Goal: Task Accomplishment & Management: Use online tool/utility

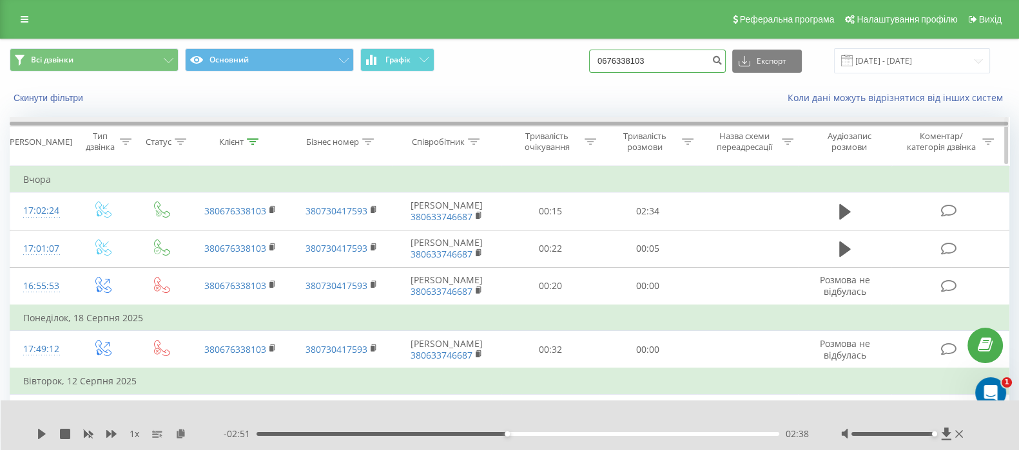
drag, startPoint x: 588, startPoint y: 88, endPoint x: 508, endPoint y: 119, distance: 85.7
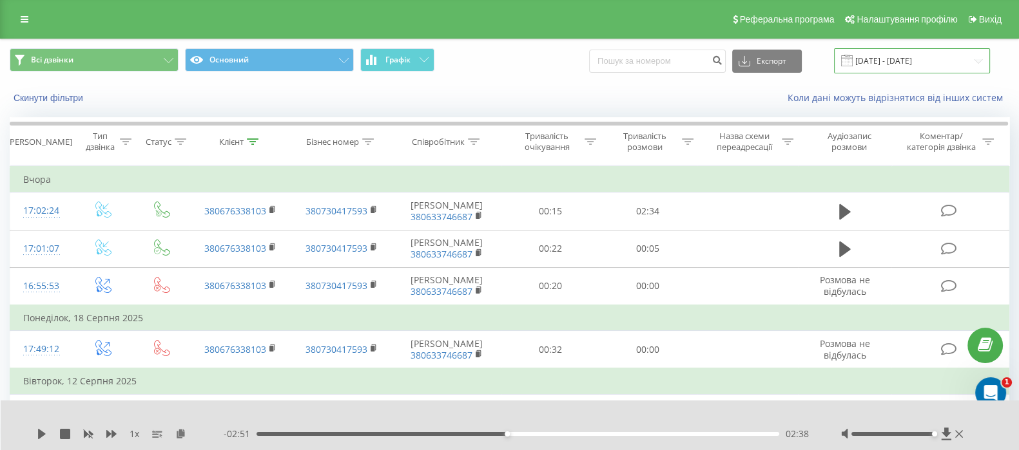
click at [902, 72] on input "[DATE] - [DATE]" at bounding box center [912, 60] width 156 height 25
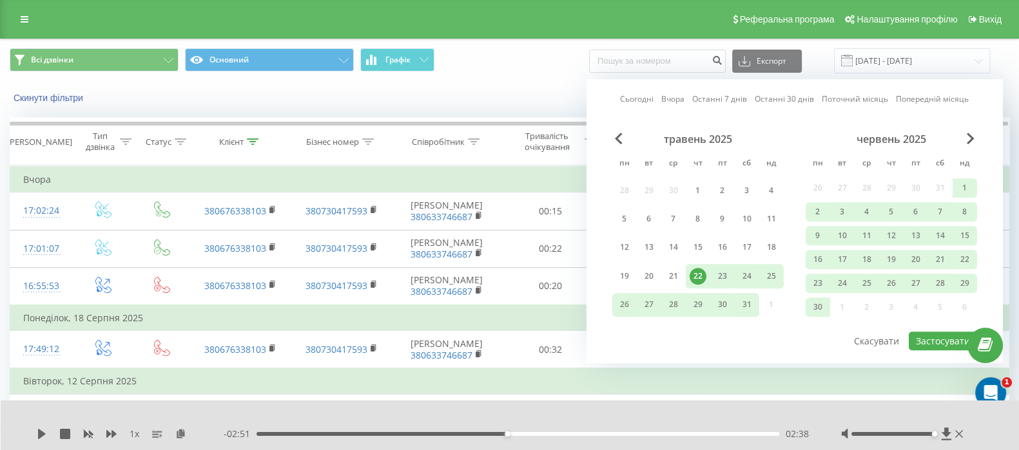
drag, startPoint x: 639, startPoint y: 98, endPoint x: 691, endPoint y: 150, distance: 74.3
click at [639, 98] on link "Сьогодні" at bounding box center [637, 99] width 34 height 12
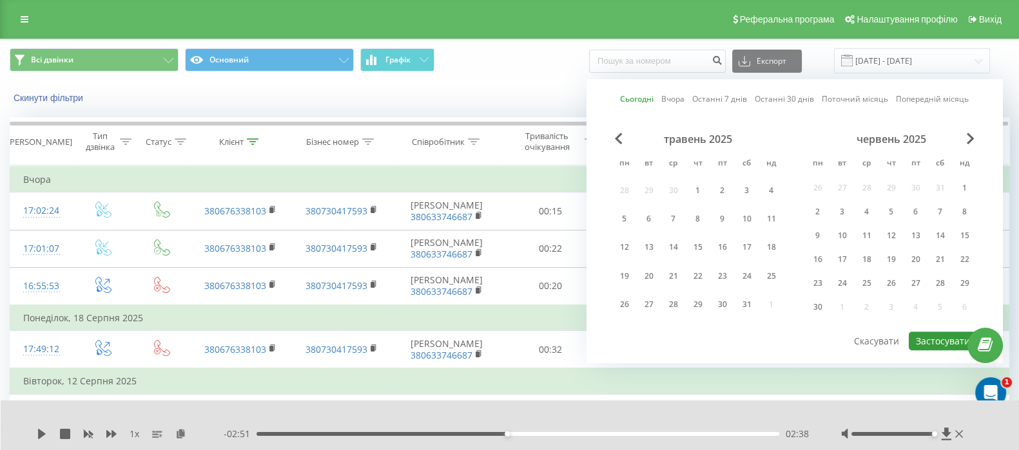
click at [927, 340] on button "Застосувати" at bounding box center [943, 341] width 68 height 19
type input "[DATE] - [DATE]"
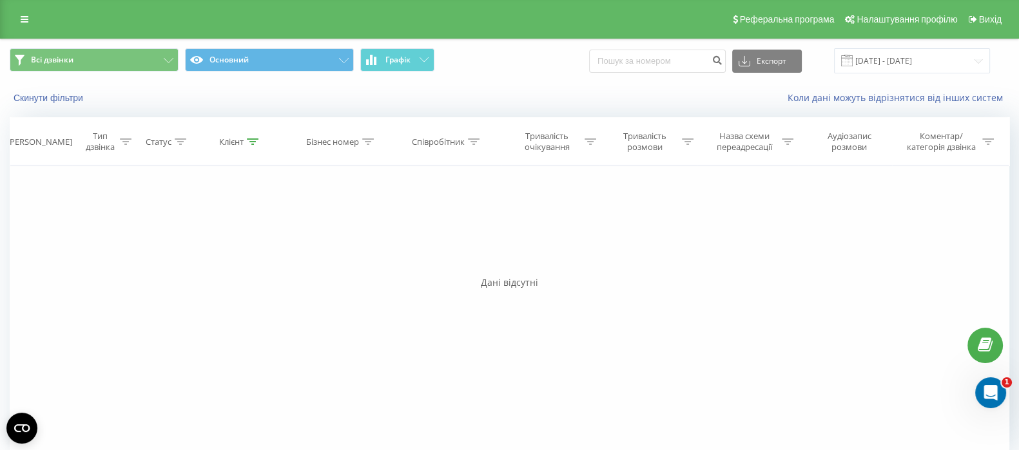
click at [466, 79] on div "Всі дзвінки Основний Графік Експорт .csv .xls .xlsx [DATE] - [DATE]" at bounding box center [509, 60] width 1017 height 43
click at [45, 98] on button "Скинути фільтри" at bounding box center [50, 98] width 80 height 12
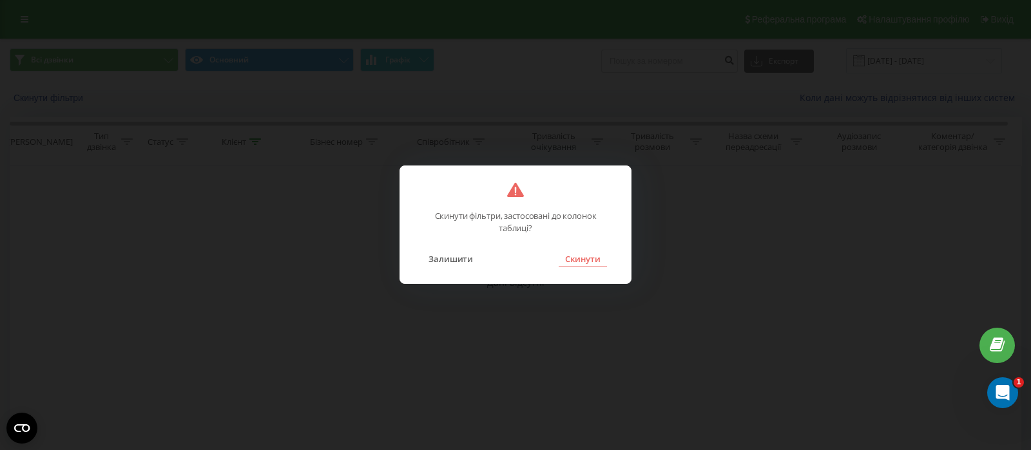
click at [579, 259] on button "Скинути" at bounding box center [583, 259] width 48 height 17
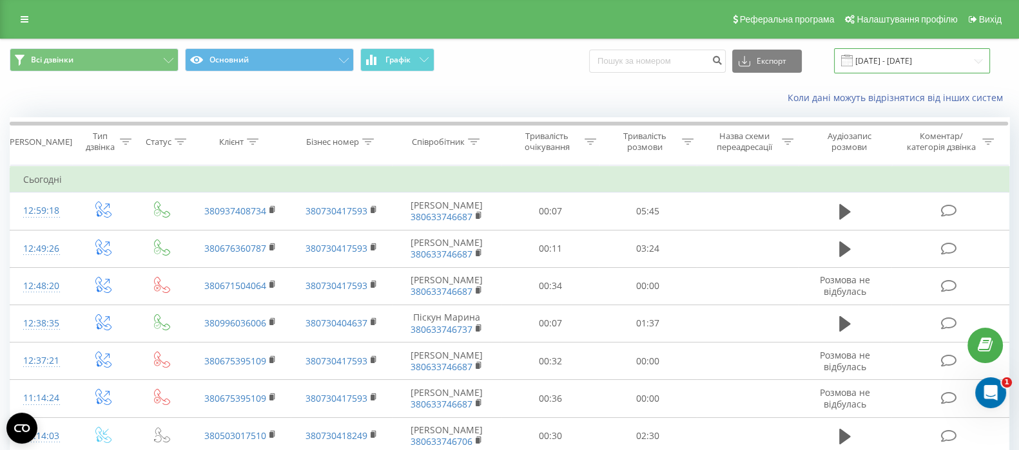
click at [889, 57] on input "[DATE] - [DATE]" at bounding box center [912, 60] width 156 height 25
click at [535, 111] on div "Коли дані можуть відрізнятися вiд інших систем" at bounding box center [509, 97] width 1017 height 31
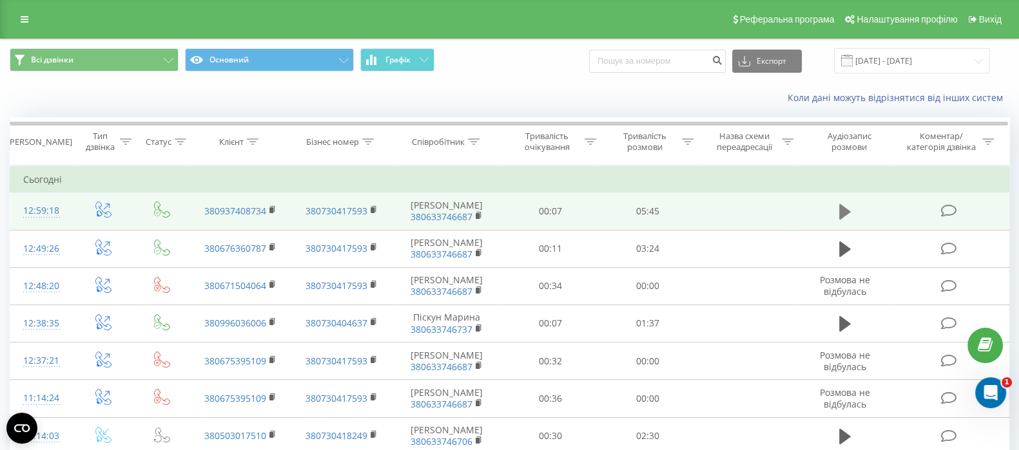
click at [844, 216] on icon at bounding box center [845, 212] width 12 height 18
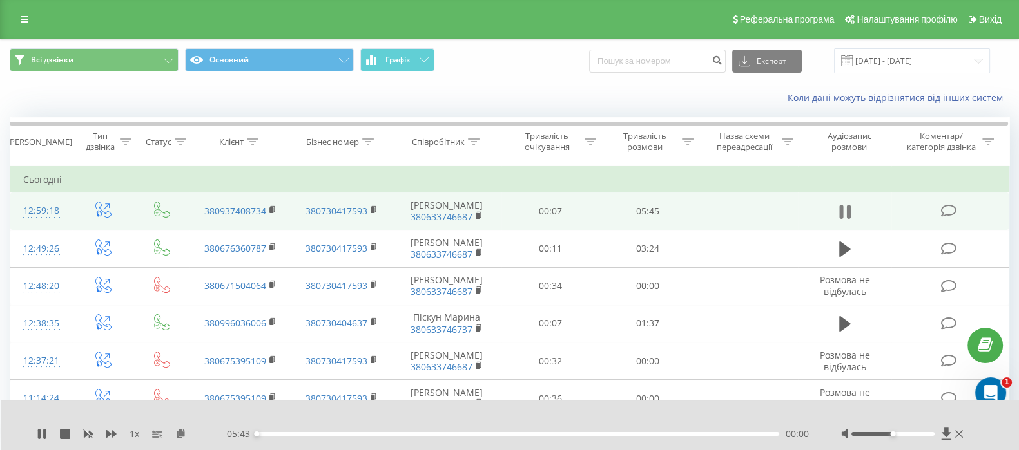
click at [843, 213] on icon at bounding box center [845, 212] width 12 height 18
click at [178, 432] on icon at bounding box center [180, 433] width 11 height 9
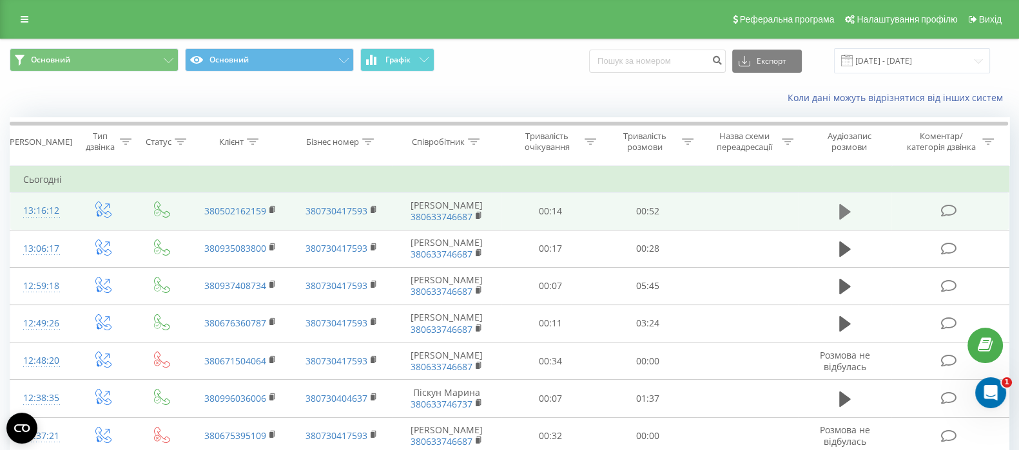
click at [844, 202] on button at bounding box center [844, 211] width 19 height 19
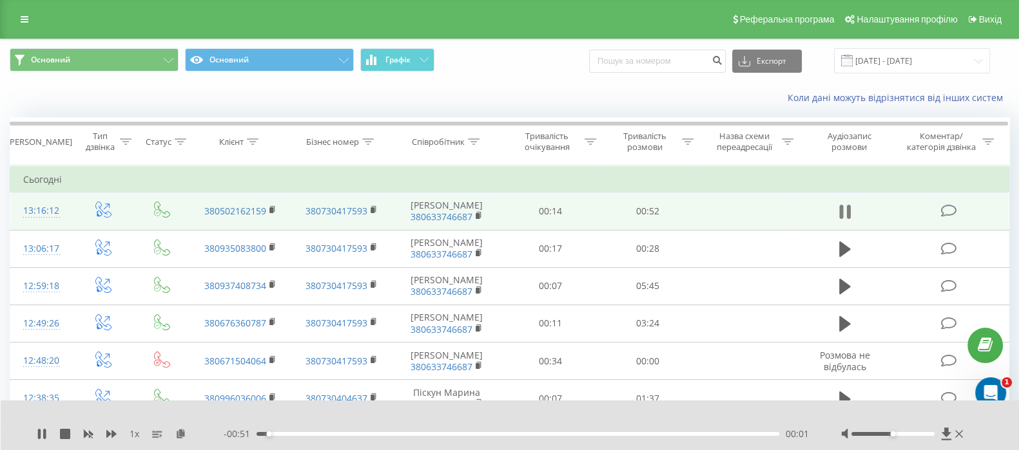
click at [836, 216] on button at bounding box center [844, 211] width 19 height 19
click at [178, 430] on icon at bounding box center [180, 433] width 11 height 9
click at [849, 204] on icon at bounding box center [845, 212] width 12 height 18
click at [845, 209] on icon at bounding box center [845, 212] width 12 height 18
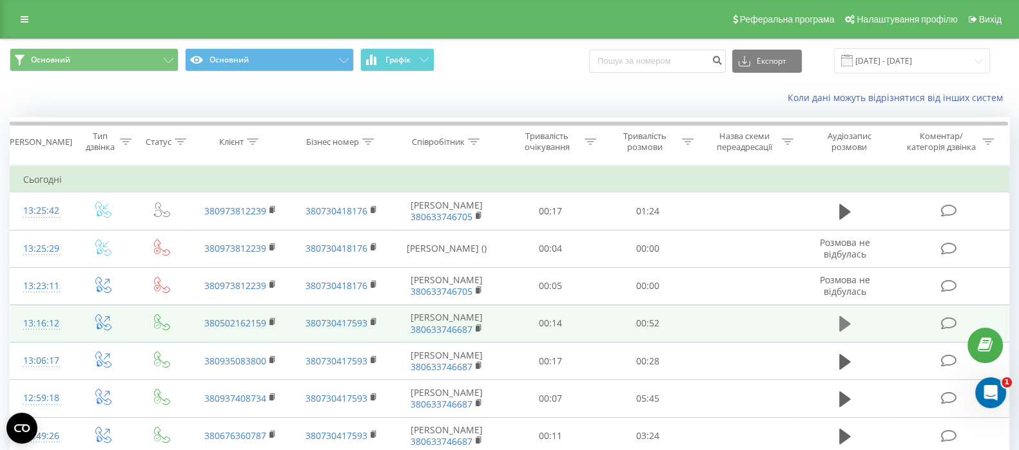
click at [841, 319] on icon at bounding box center [845, 323] width 12 height 15
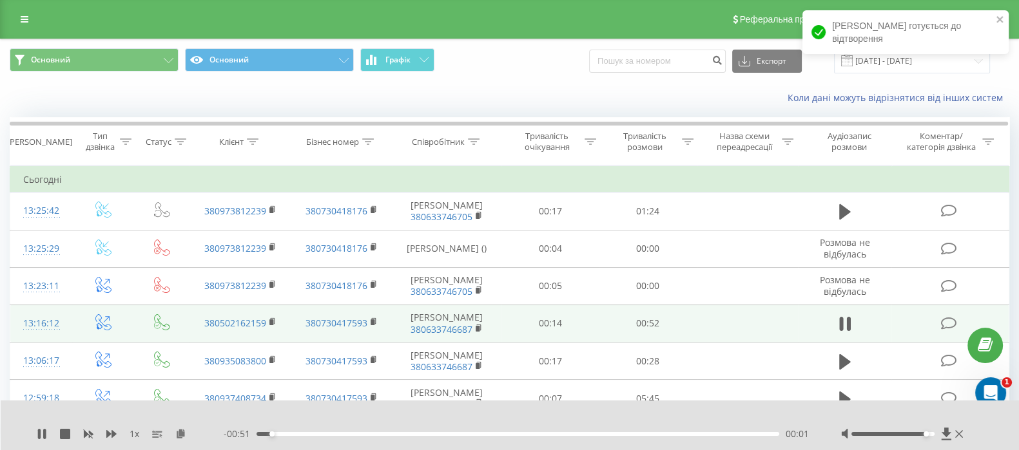
drag, startPoint x: 912, startPoint y: 436, endPoint x: 926, endPoint y: 434, distance: 14.2
click at [926, 434] on div at bounding box center [892, 434] width 83 height 4
click at [842, 322] on icon at bounding box center [841, 324] width 4 height 14
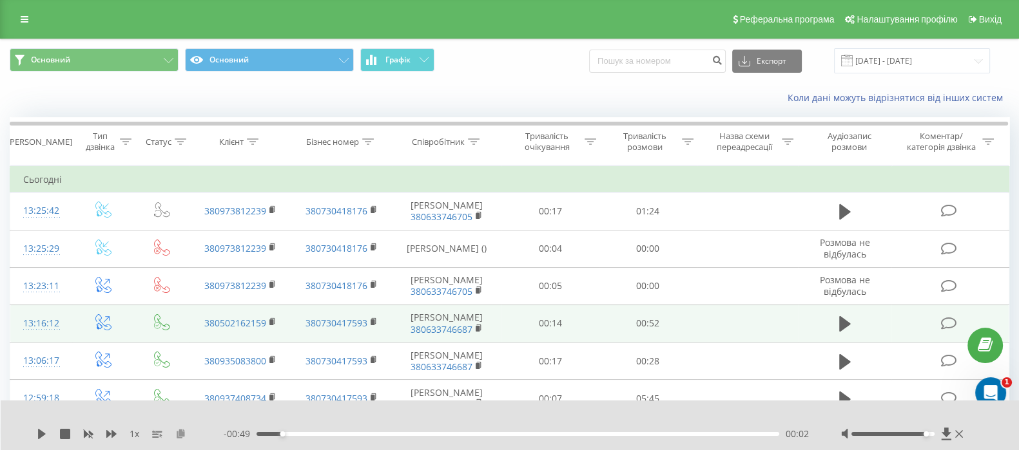
click at [177, 432] on icon at bounding box center [180, 433] width 11 height 9
